Goal: Navigation & Orientation: Understand site structure

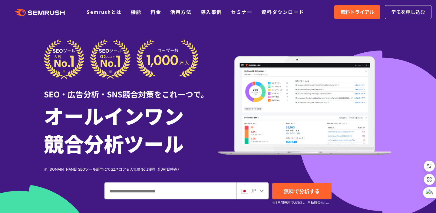
click at [261, 189] on icon at bounding box center [261, 190] width 5 height 5
click at [254, 191] on span "JP" at bounding box center [253, 190] width 6 height 7
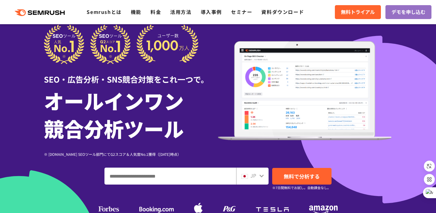
scroll to position [19, 0]
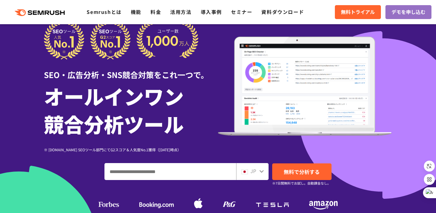
click at [262, 172] on icon at bounding box center [261, 171] width 4 height 3
click at [256, 171] on div "JP" at bounding box center [250, 171] width 19 height 8
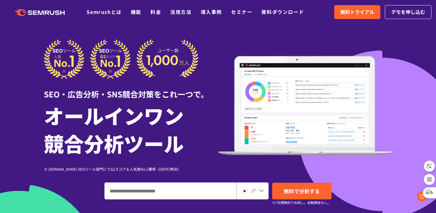
scroll to position [0, 0]
click at [257, 192] on div "JP" at bounding box center [250, 191] width 19 height 8
click at [262, 192] on icon at bounding box center [261, 190] width 5 height 5
click at [254, 189] on span "JP" at bounding box center [253, 190] width 6 height 7
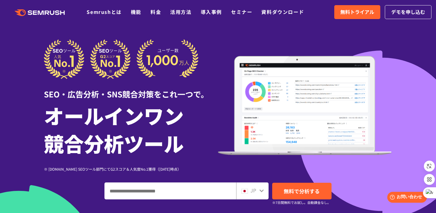
click at [249, 191] on div "JP" at bounding box center [250, 191] width 19 height 8
